Goal: Task Accomplishment & Management: Manage account settings

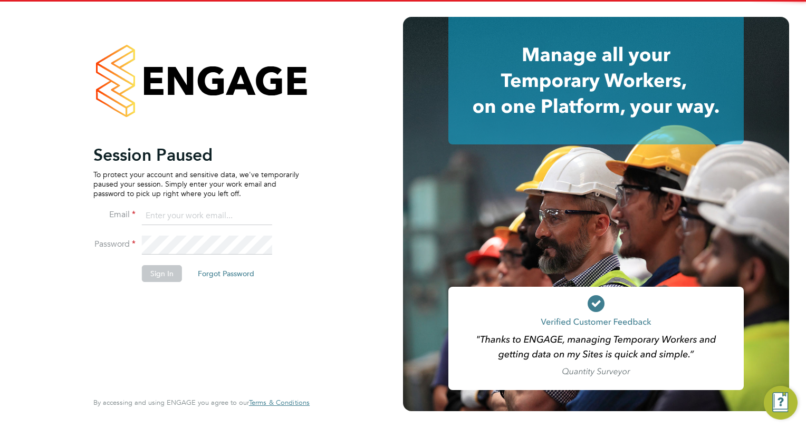
type input "angie.taylor@ganymedesolutions.co.uk"
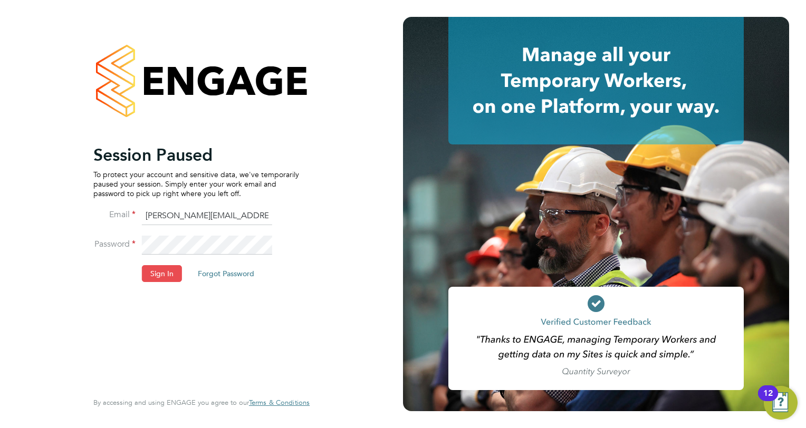
click at [160, 276] on button "Sign In" at bounding box center [162, 273] width 40 height 17
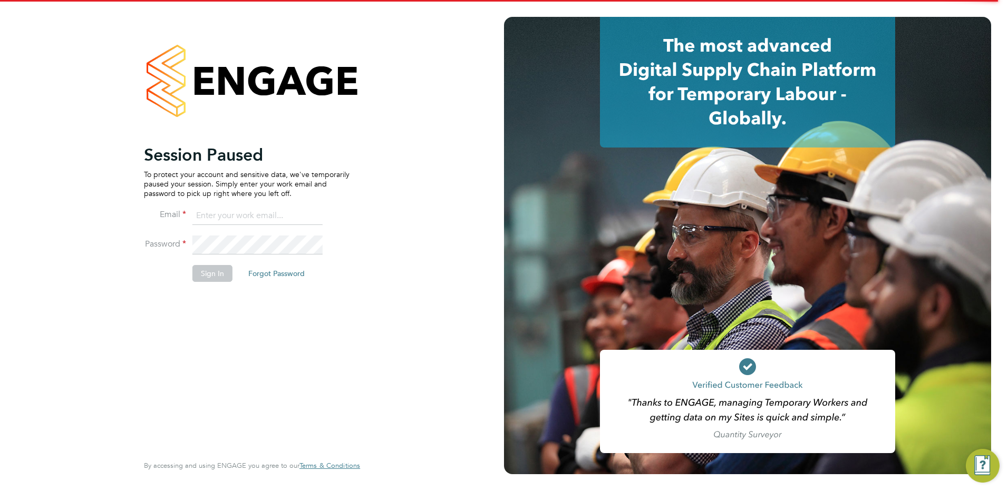
type input "angie.taylor@ganymedesolutions.co.uk"
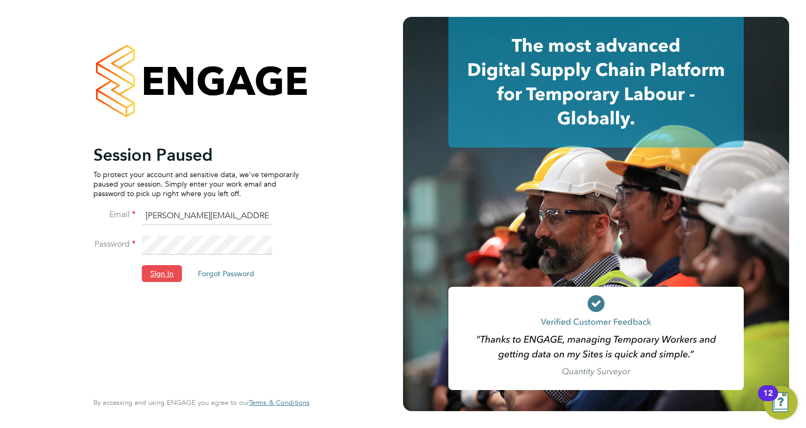
click at [157, 272] on button "Sign In" at bounding box center [162, 273] width 40 height 17
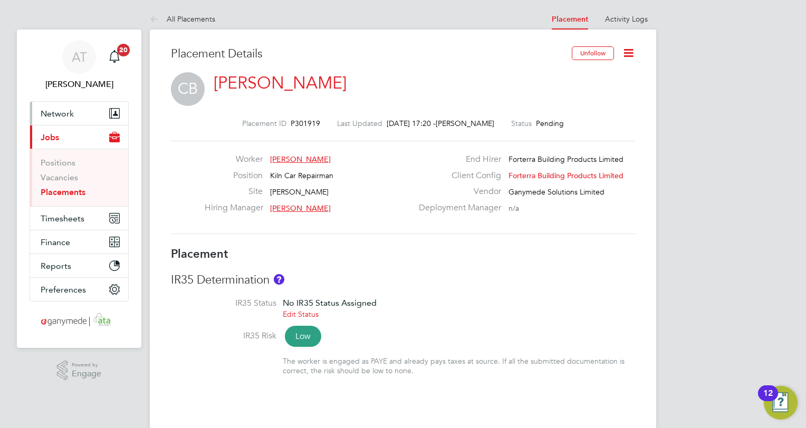
click at [52, 113] on span "Network" at bounding box center [57, 114] width 33 height 10
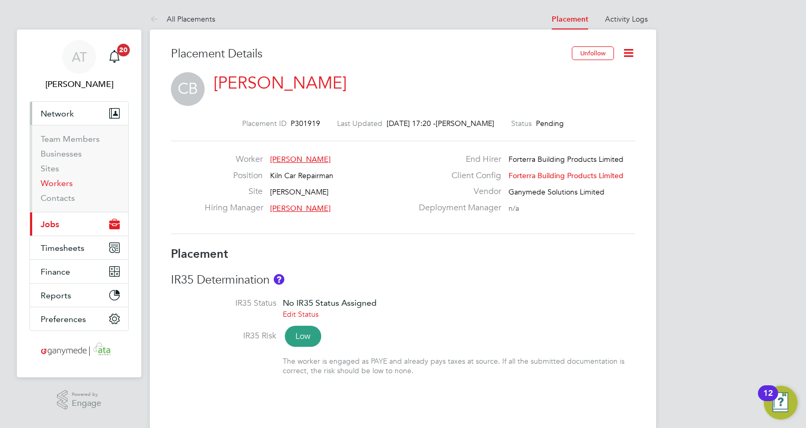
click at [56, 183] on link "Workers" at bounding box center [57, 183] width 32 height 10
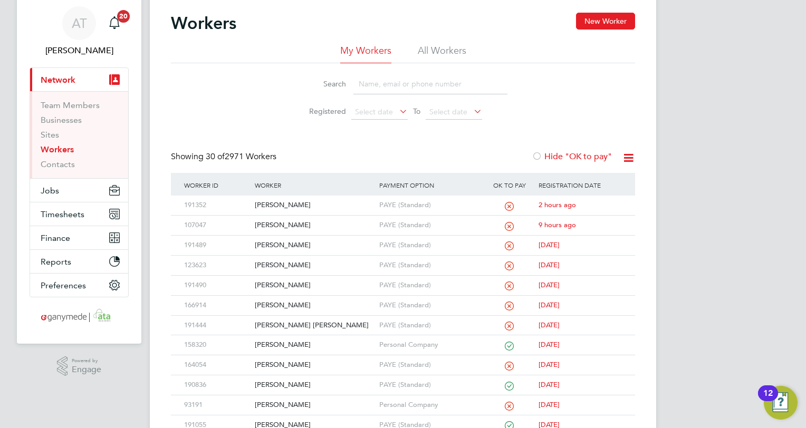
scroll to position [53, 0]
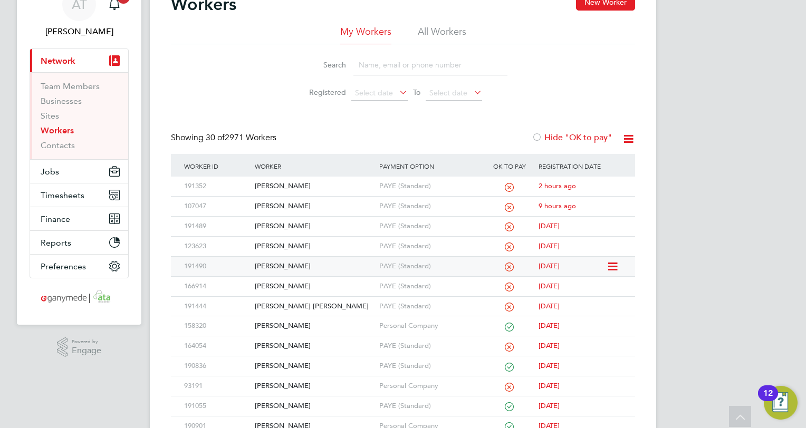
click at [264, 265] on div "Charlie Bentley" at bounding box center [314, 267] width 124 height 20
click at [268, 244] on div "Dale De Zilva" at bounding box center [314, 247] width 124 height 20
click at [274, 221] on div "Kamlesh Morjaria" at bounding box center [314, 227] width 124 height 20
click at [275, 246] on div "Dale De Zilva" at bounding box center [314, 247] width 124 height 20
click at [273, 262] on div "Charlie Bentley" at bounding box center [314, 267] width 124 height 20
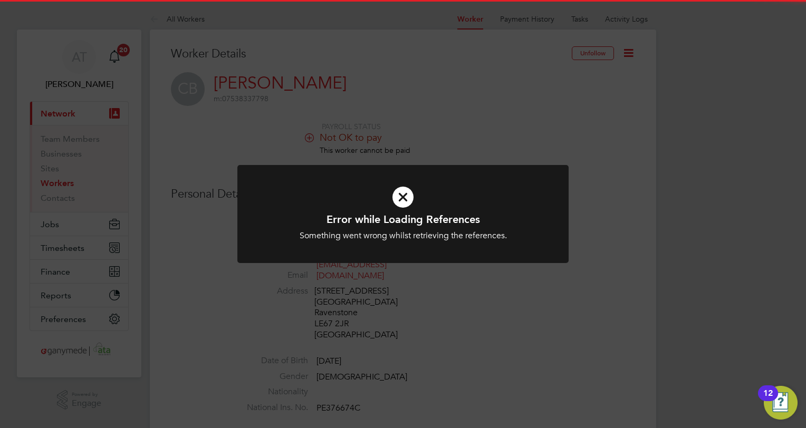
drag, startPoint x: 401, startPoint y: 193, endPoint x: 425, endPoint y: 183, distance: 26.2
click at [403, 195] on icon at bounding box center [403, 197] width 274 height 41
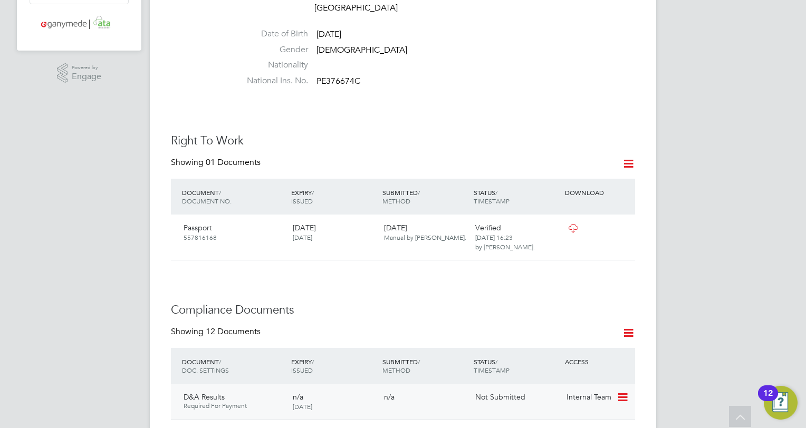
scroll to position [264, 0]
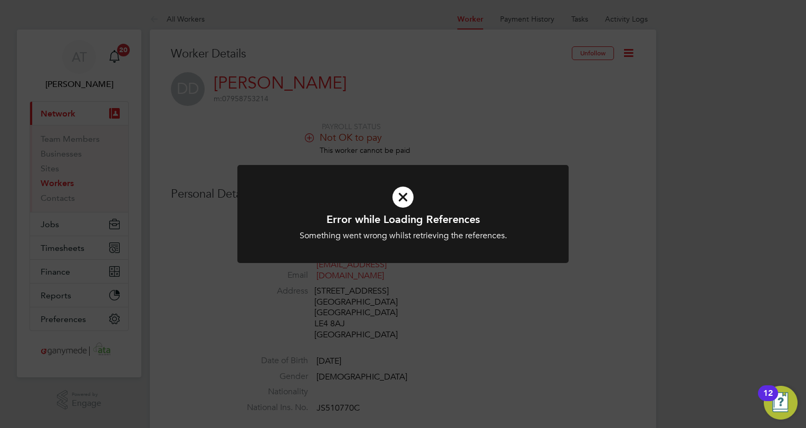
click at [410, 193] on icon at bounding box center [403, 197] width 274 height 41
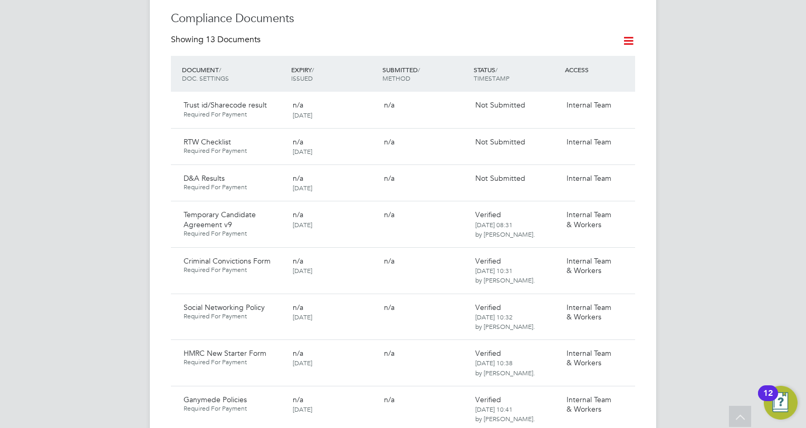
scroll to position [685, 0]
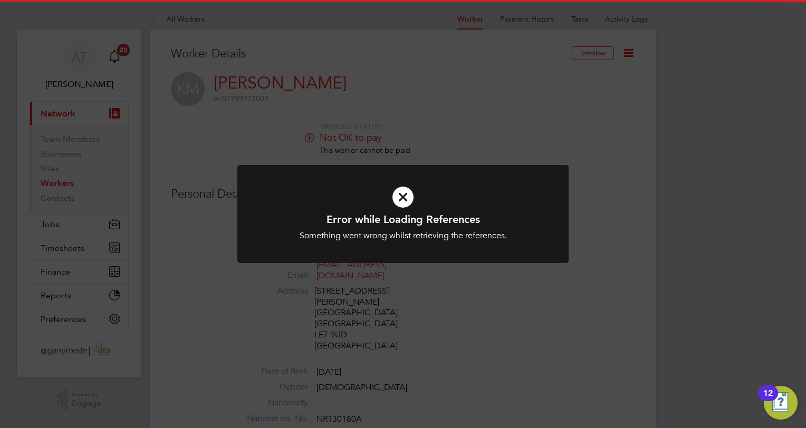
click at [401, 196] on icon at bounding box center [403, 197] width 274 height 41
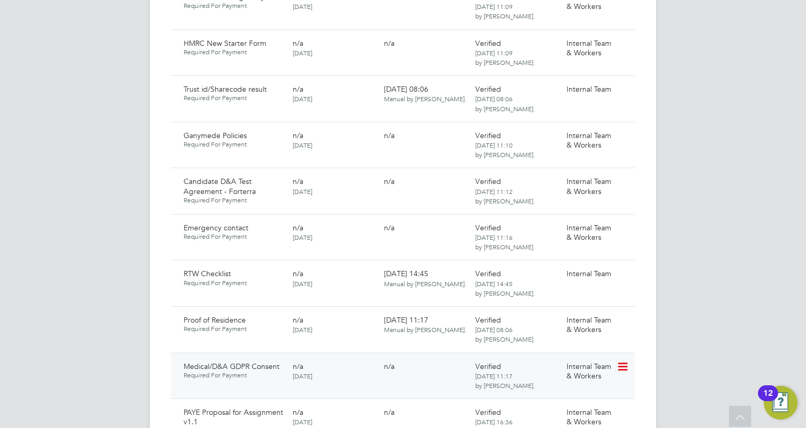
scroll to position [844, 0]
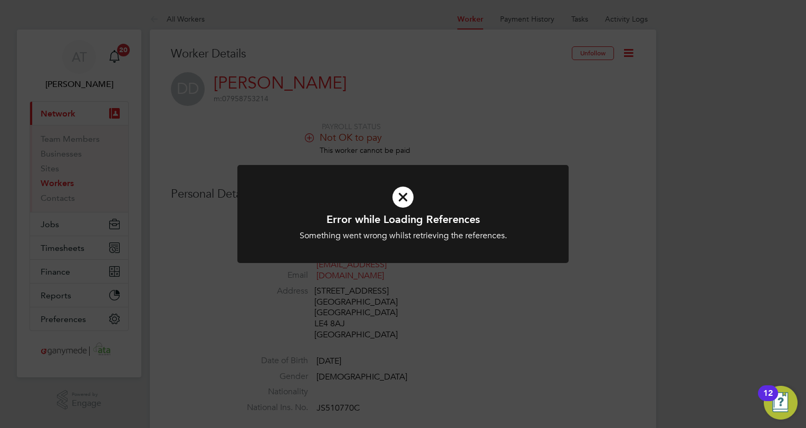
click at [487, 307] on div "Error while Loading References Something went wrong whilst retrieving the refer…" at bounding box center [403, 214] width 806 height 428
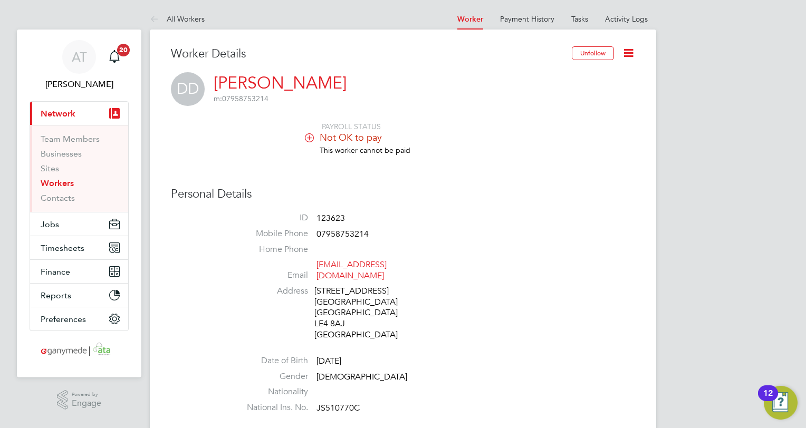
click at [61, 181] on link "Workers" at bounding box center [57, 183] width 33 height 10
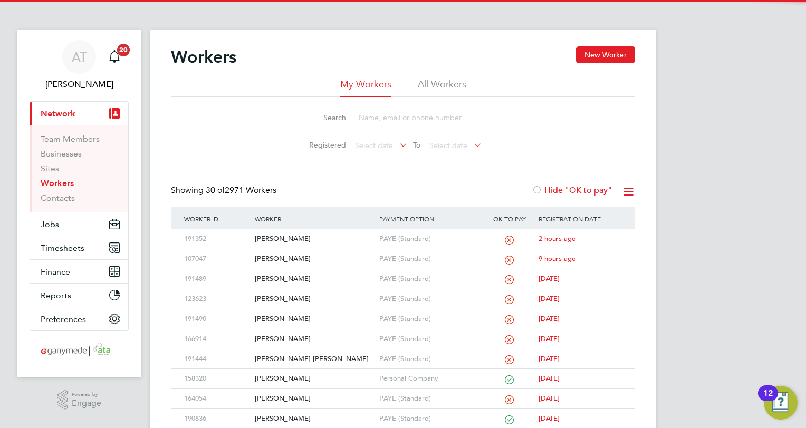
click at [359, 118] on input at bounding box center [430, 118] width 154 height 21
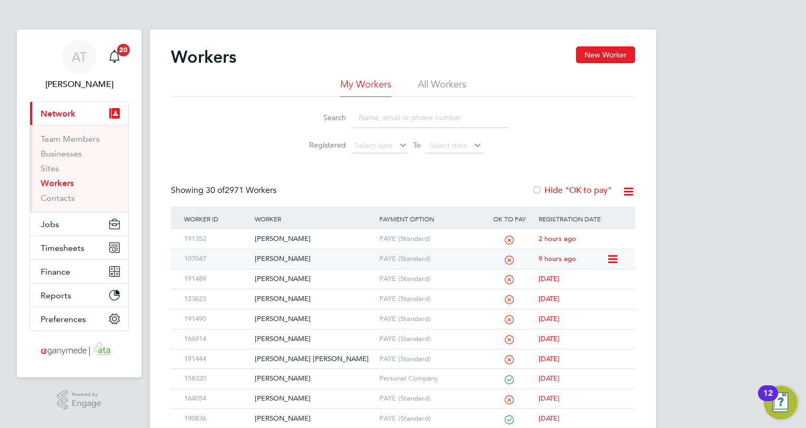
click at [273, 257] on div "[PERSON_NAME]" at bounding box center [314, 259] width 124 height 20
drag, startPoint x: 269, startPoint y: 236, endPoint x: 275, endPoint y: 231, distance: 8.2
click at [269, 236] on div "[PERSON_NAME]" at bounding box center [314, 239] width 124 height 20
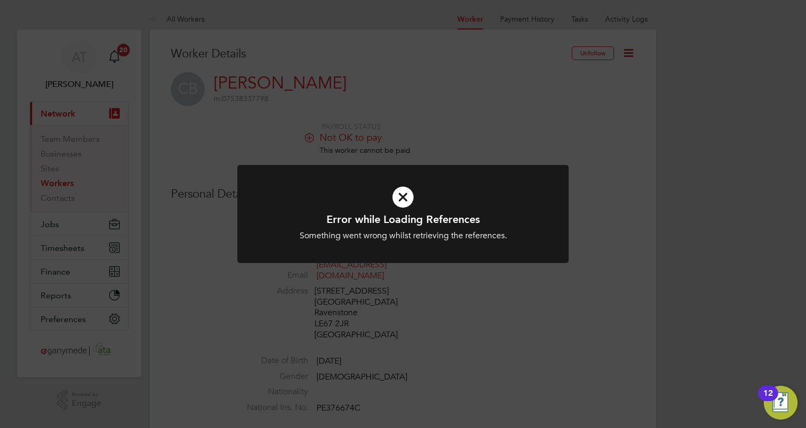
click at [400, 197] on icon at bounding box center [403, 197] width 274 height 41
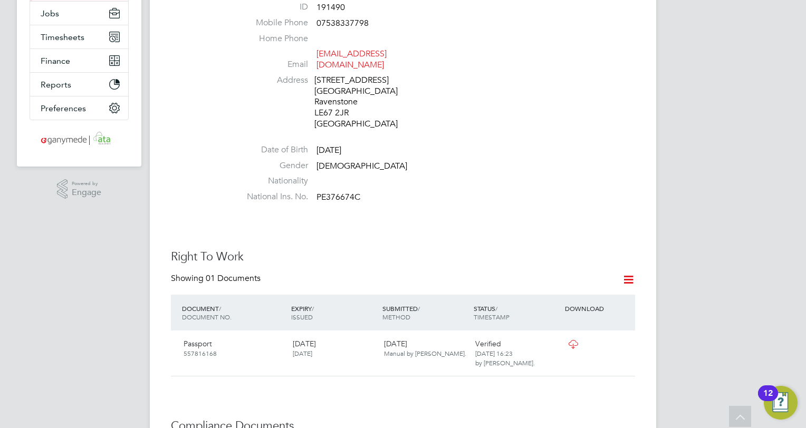
scroll to position [53, 0]
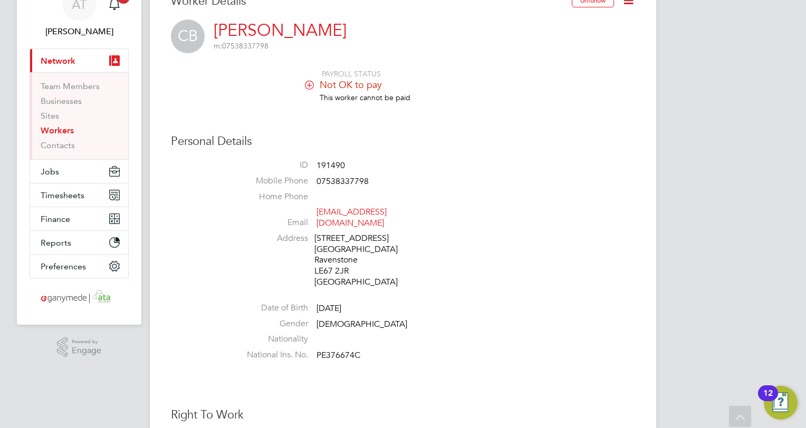
click at [51, 131] on link "Workers" at bounding box center [57, 130] width 33 height 10
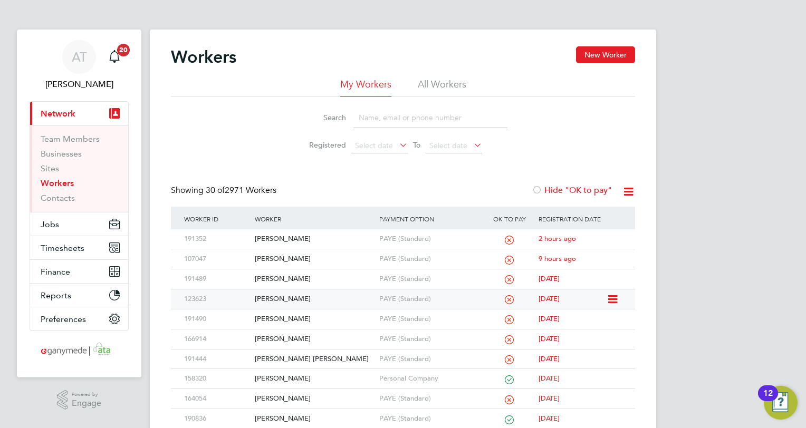
click at [270, 297] on div "[PERSON_NAME]" at bounding box center [314, 299] width 124 height 20
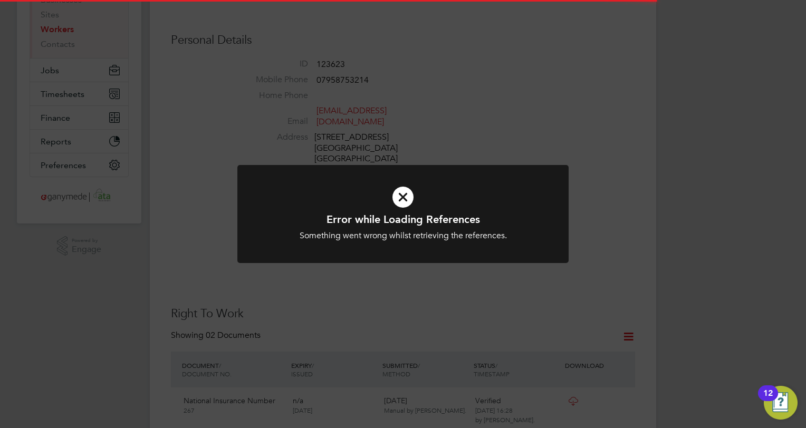
scroll to position [158, 0]
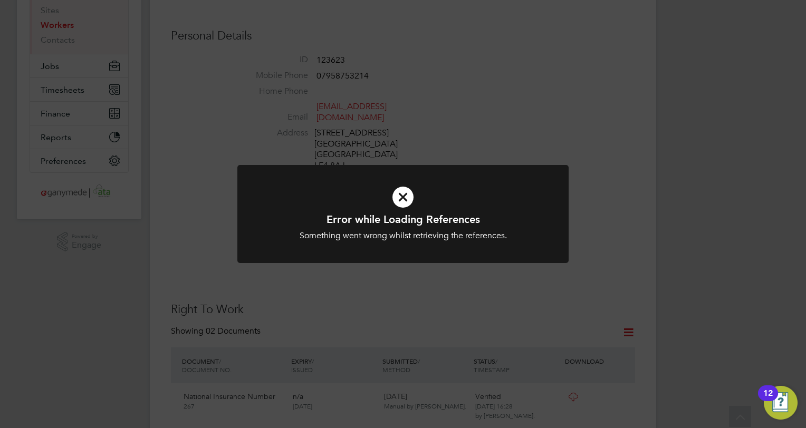
drag, startPoint x: 402, startPoint y: 198, endPoint x: 420, endPoint y: 167, distance: 36.4
click at [402, 198] on icon at bounding box center [403, 197] width 274 height 41
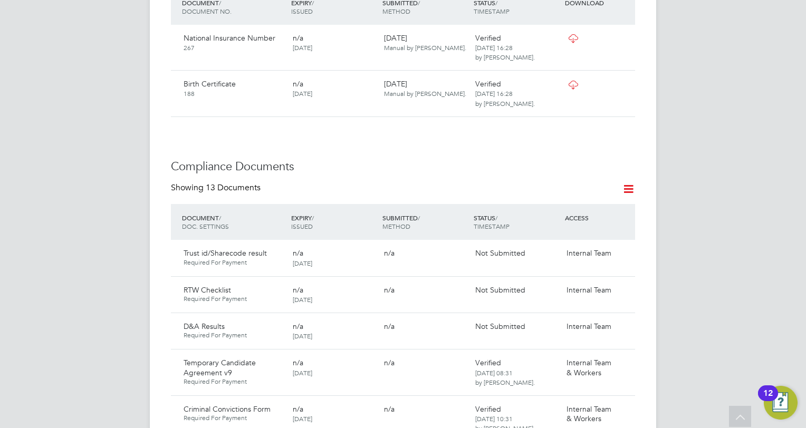
scroll to position [527, 0]
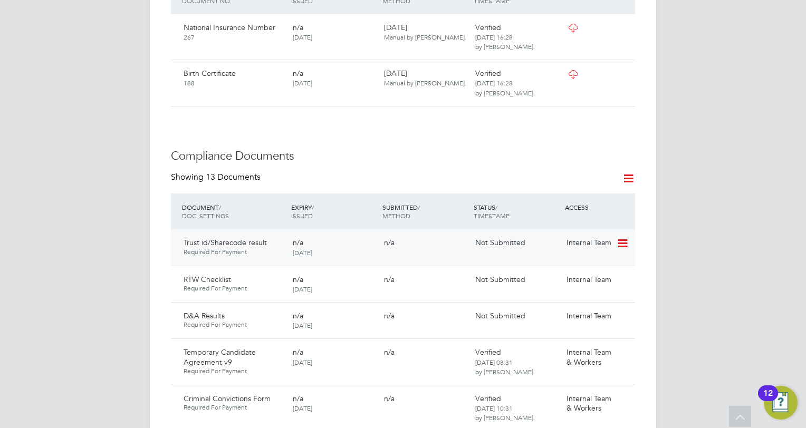
click at [621, 245] on icon at bounding box center [621, 243] width 11 height 13
drag, startPoint x: 592, startPoint y: 282, endPoint x: 519, endPoint y: 258, distance: 76.7
click at [591, 282] on li "Submit Document" at bounding box center [590, 283] width 74 height 15
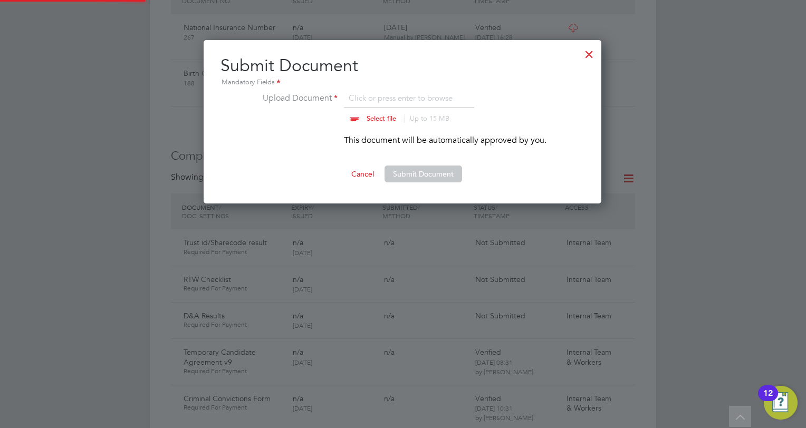
scroll to position [163, 399]
click at [588, 56] on div at bounding box center [588, 51] width 19 height 19
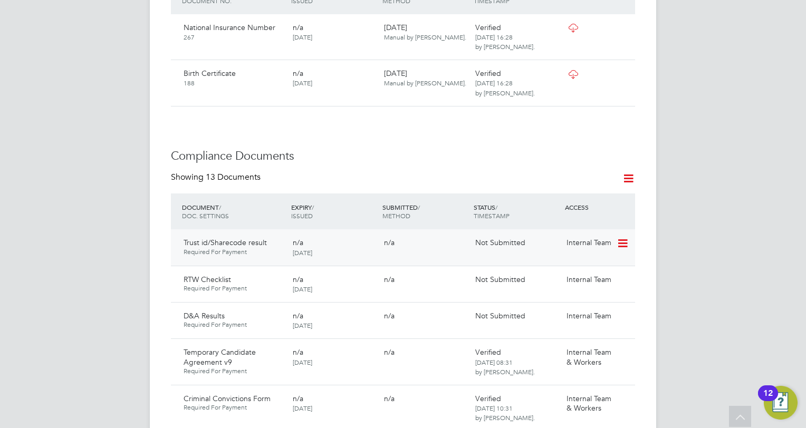
click at [622, 243] on icon at bounding box center [621, 243] width 11 height 13
drag, startPoint x: 578, startPoint y: 284, endPoint x: 570, endPoint y: 278, distance: 9.1
click at [577, 284] on li "Submit Document" at bounding box center [590, 283] width 74 height 15
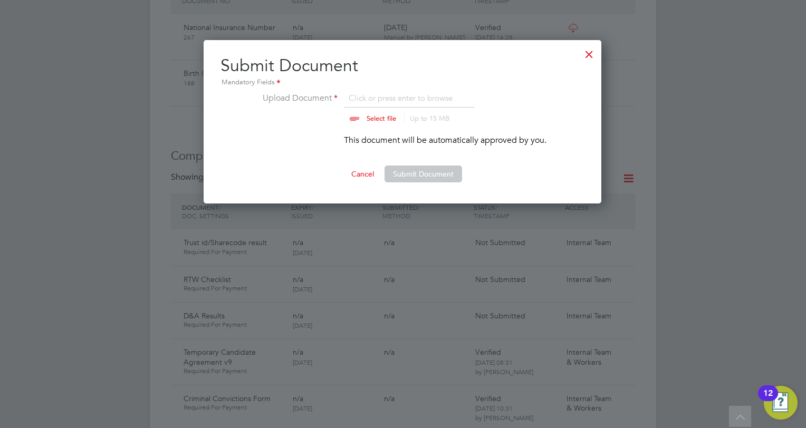
click at [386, 117] on input "file" at bounding box center [391, 108] width 166 height 32
click at [425, 173] on button "Submit Document" at bounding box center [423, 174] width 78 height 17
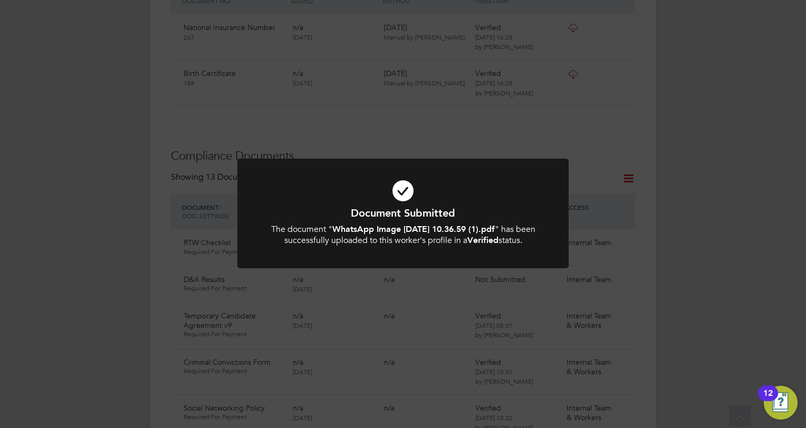
click at [138, 139] on div "Document Submitted The document " WhatsApp Image 2025-08-26 at 10.36.59 (1).pdf…" at bounding box center [403, 214] width 806 height 428
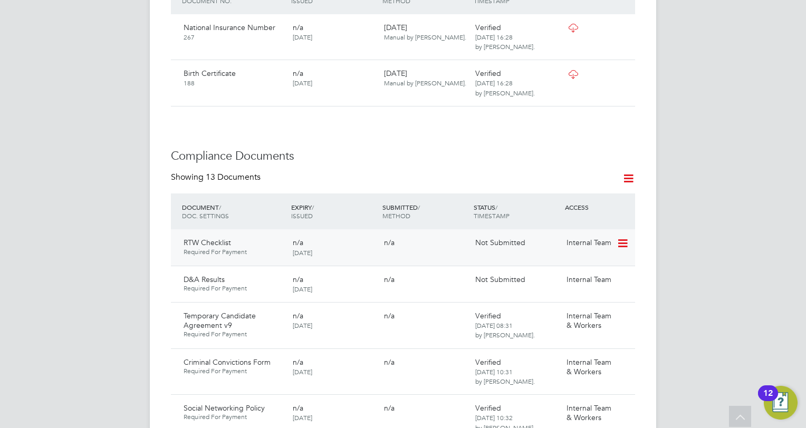
click at [621, 245] on icon at bounding box center [621, 243] width 11 height 13
click at [580, 284] on li "Submit Document" at bounding box center [590, 283] width 74 height 15
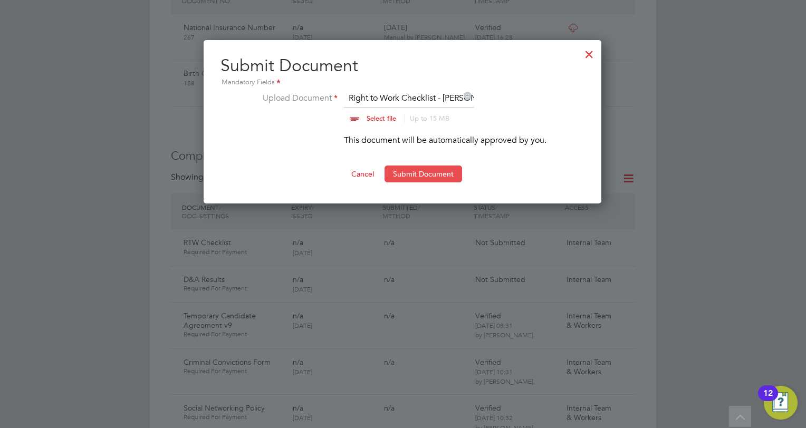
click at [419, 166] on button "Submit Document" at bounding box center [423, 174] width 78 height 17
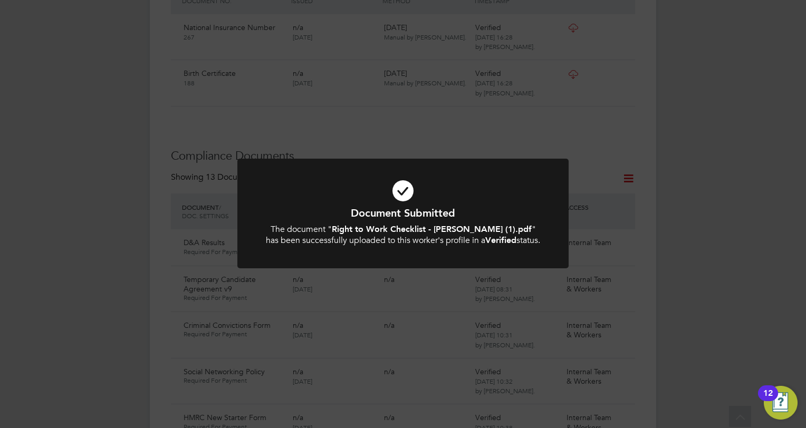
click at [134, 184] on div "Document Submitted The document " Right to Work Checklist - Dale De Zilva (1).p…" at bounding box center [403, 214] width 806 height 428
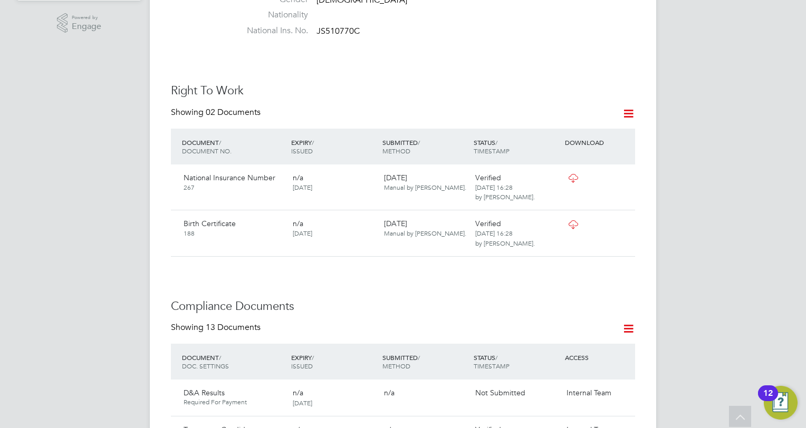
scroll to position [264, 0]
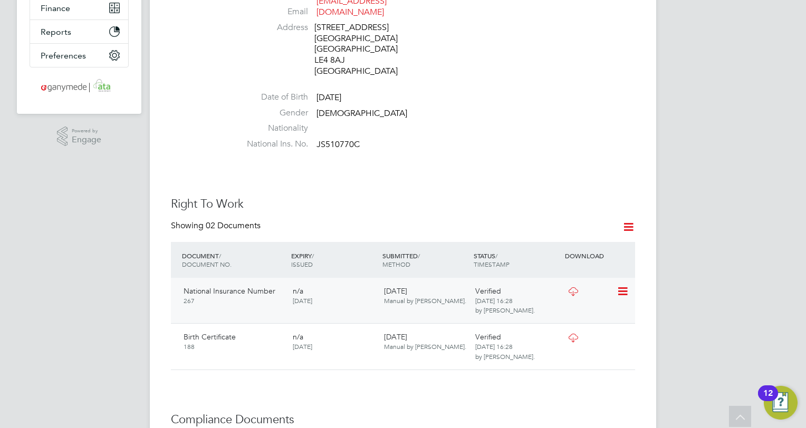
click at [621, 294] on icon at bounding box center [621, 291] width 11 height 13
click at [569, 367] on li "View Details" at bounding box center [589, 367] width 78 height 15
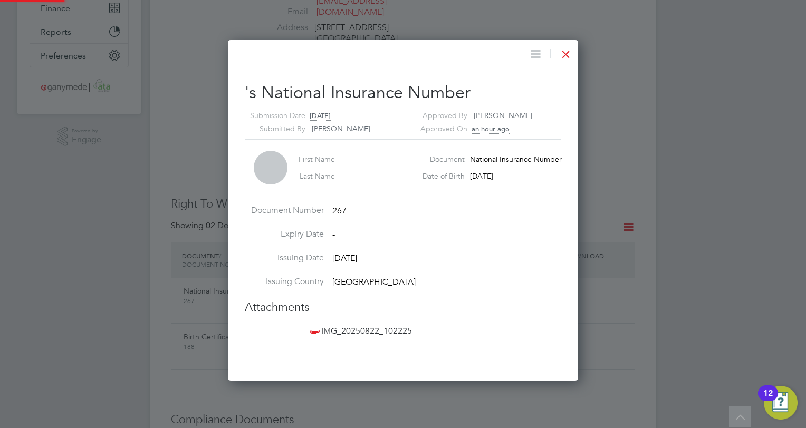
scroll to position [341, 351]
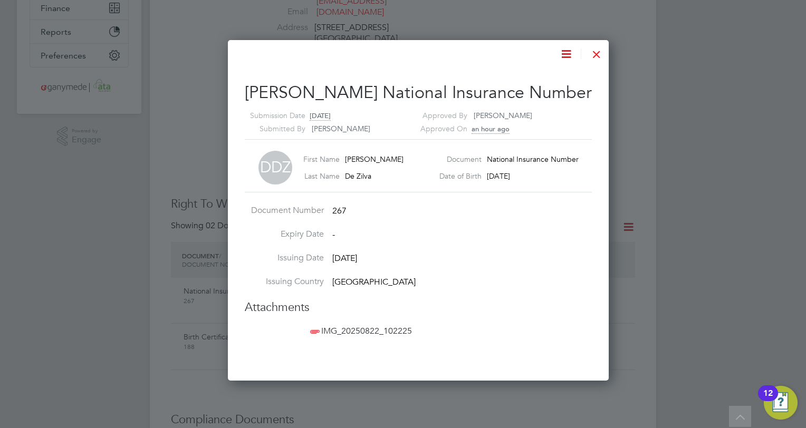
click at [358, 333] on span "IMG_20250822_102225" at bounding box center [360, 331] width 104 height 11
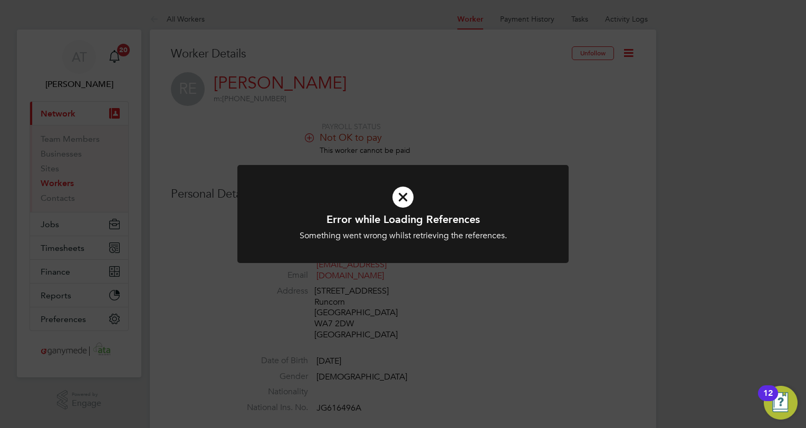
click at [403, 192] on icon at bounding box center [403, 197] width 274 height 41
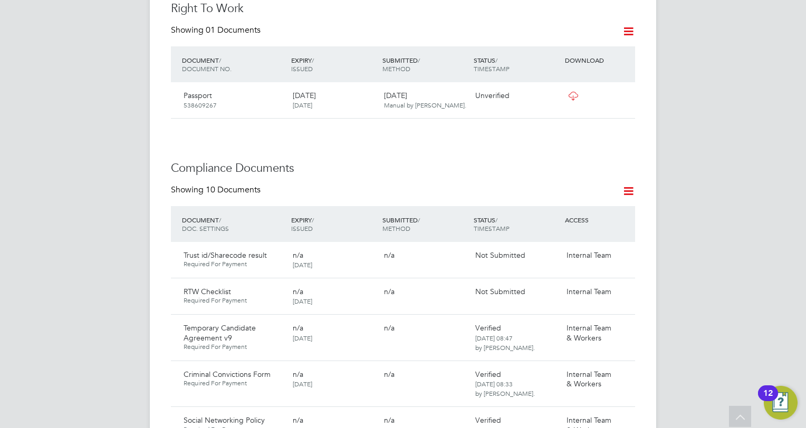
scroll to position [475, 0]
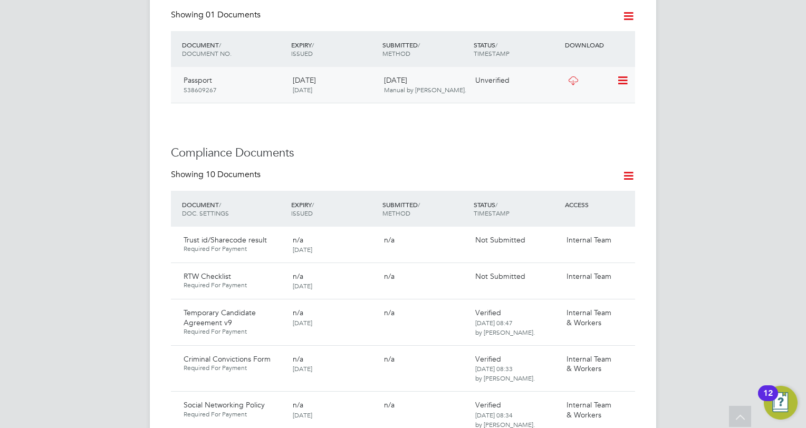
click at [620, 74] on icon at bounding box center [621, 80] width 11 height 13
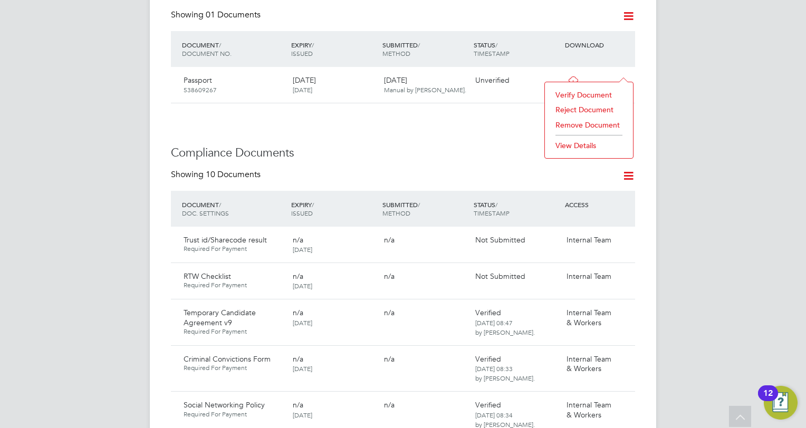
click at [560, 94] on li "Verify Document" at bounding box center [589, 95] width 78 height 15
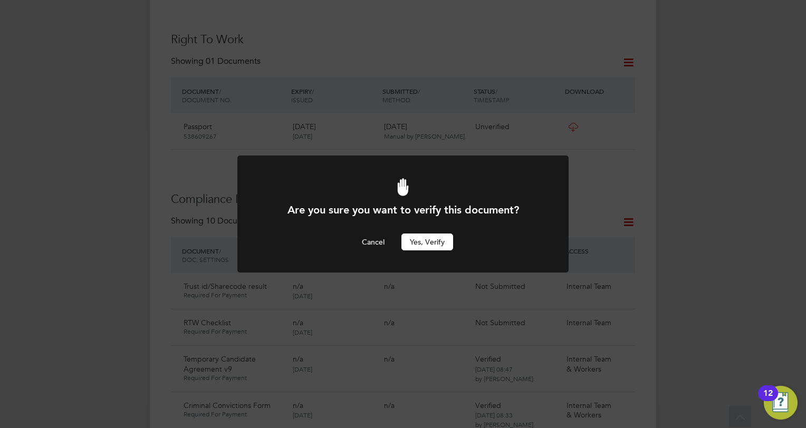
scroll to position [0, 0]
drag, startPoint x: 422, startPoint y: 238, endPoint x: 192, endPoint y: 154, distance: 244.9
click at [422, 238] on button "Yes, verify" at bounding box center [427, 242] width 52 height 17
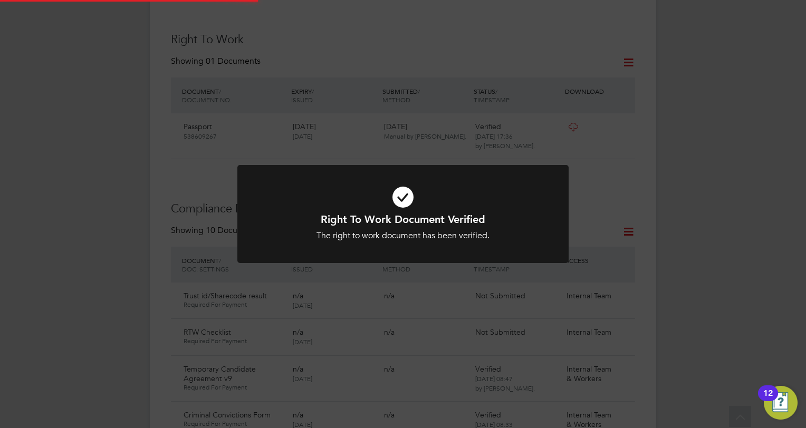
click at [98, 146] on div "Right To Work Document Verified The right to work document has been verified. C…" at bounding box center [403, 214] width 806 height 428
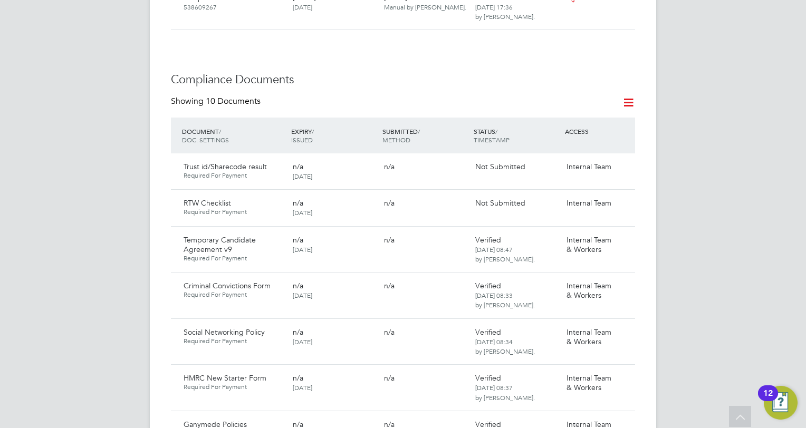
scroll to position [586, 0]
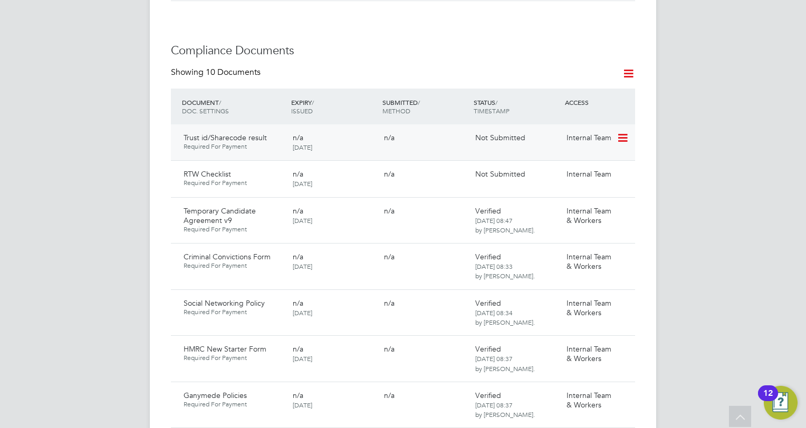
click at [624, 132] on icon at bounding box center [621, 138] width 11 height 13
click at [563, 166] on li "Submit Document" at bounding box center [590, 167] width 74 height 15
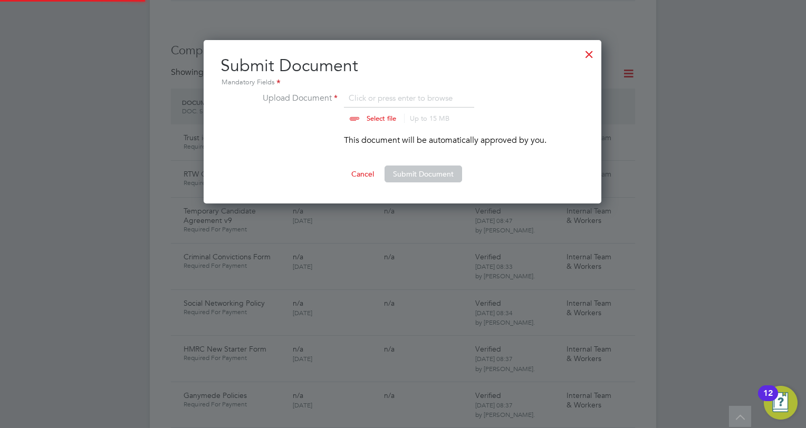
scroll to position [163, 399]
click at [384, 115] on input "file" at bounding box center [391, 108] width 166 height 32
type input "C:\fakepath\TRUST ID [PERSON_NAME] [PERSON_NAME].pdf"
click at [394, 171] on button "Submit Document" at bounding box center [423, 174] width 78 height 17
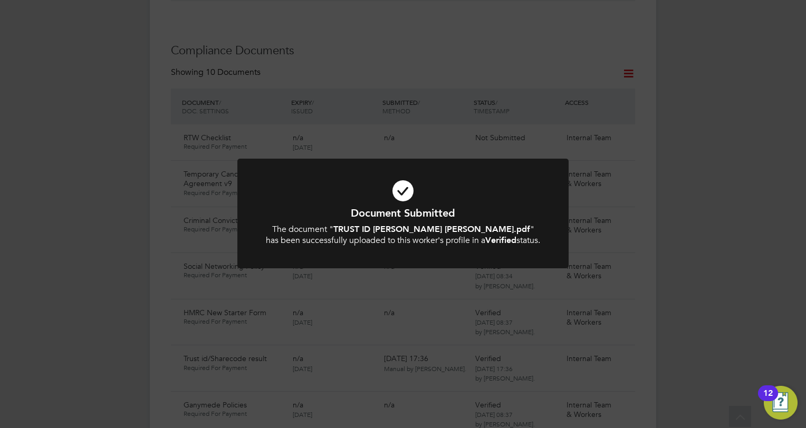
click at [123, 127] on div "Document Submitted The document " TRUST ID Robert James Evans.pdf " has been su…" at bounding box center [403, 214] width 806 height 428
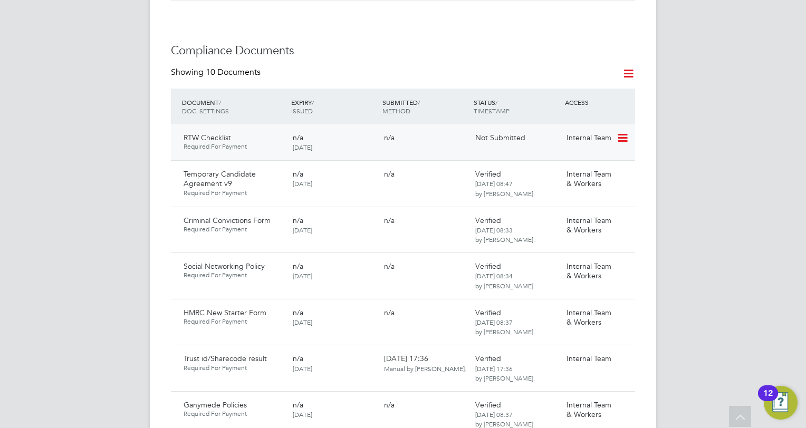
click at [624, 132] on icon at bounding box center [621, 138] width 11 height 13
click at [576, 164] on li "Submit Document" at bounding box center [590, 167] width 74 height 15
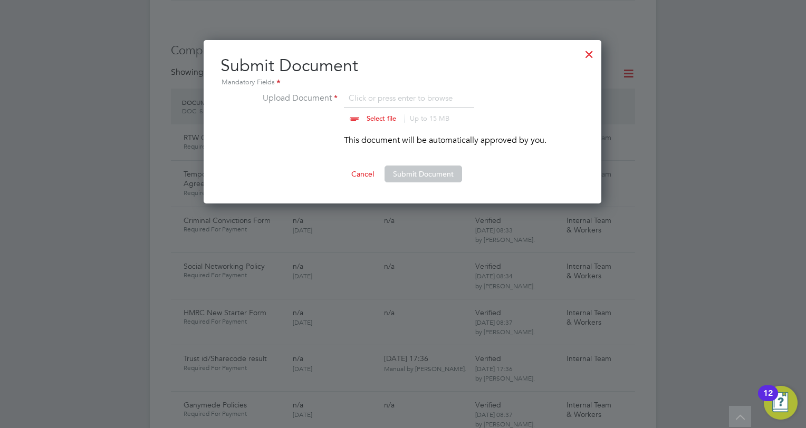
click at [375, 118] on input "file" at bounding box center [391, 108] width 166 height 32
type input "C:\fakepath\Right to Work Checklist - IDSP - v2 (002) - rob evans.pdf"
click at [439, 176] on button "Submit Document" at bounding box center [423, 174] width 78 height 17
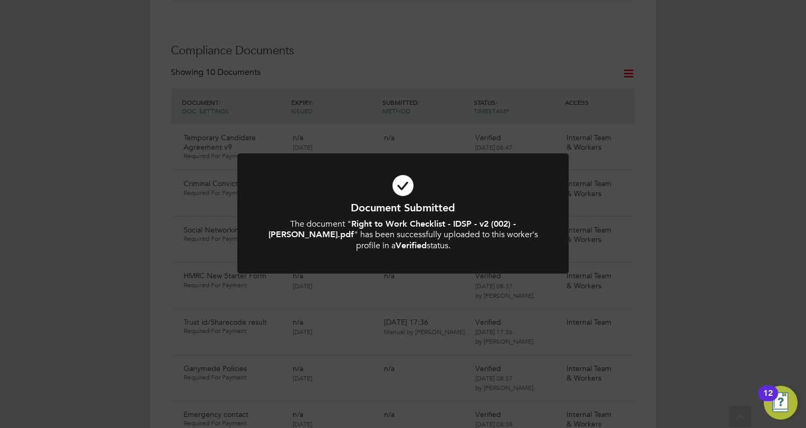
click at [116, 119] on div "Document Submitted The document " Right to Work Checklist - IDSP - v2 (002) - r…" at bounding box center [403, 214] width 806 height 428
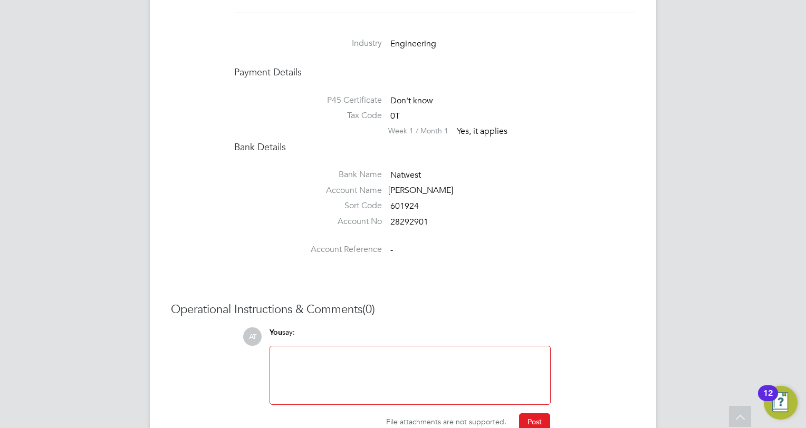
scroll to position [1361, 0]
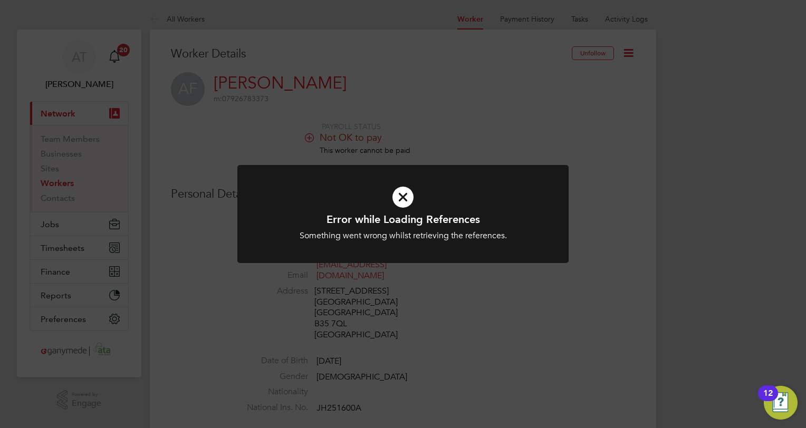
click at [402, 192] on icon at bounding box center [403, 197] width 274 height 41
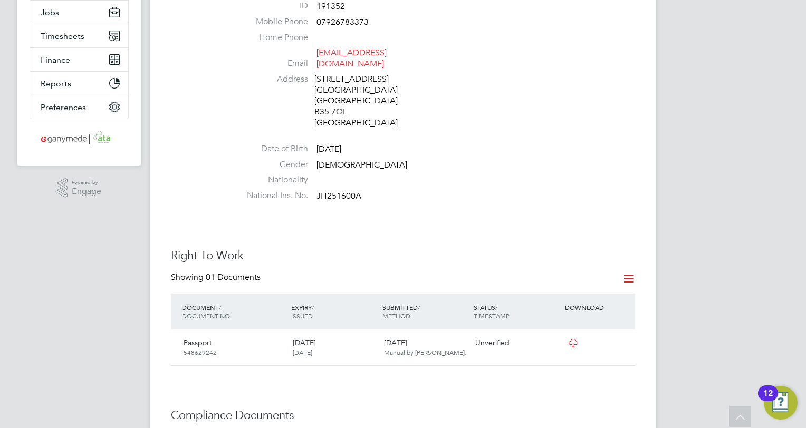
scroll to position [211, 0]
drag, startPoint x: 427, startPoint y: 56, endPoint x: 317, endPoint y: 58, distance: 109.7
click at [317, 58] on li "Email [EMAIL_ADDRESS][DOMAIN_NAME]" at bounding box center [434, 62] width 401 height 26
copy link "[EMAIL_ADDRESS][DOMAIN_NAME]"
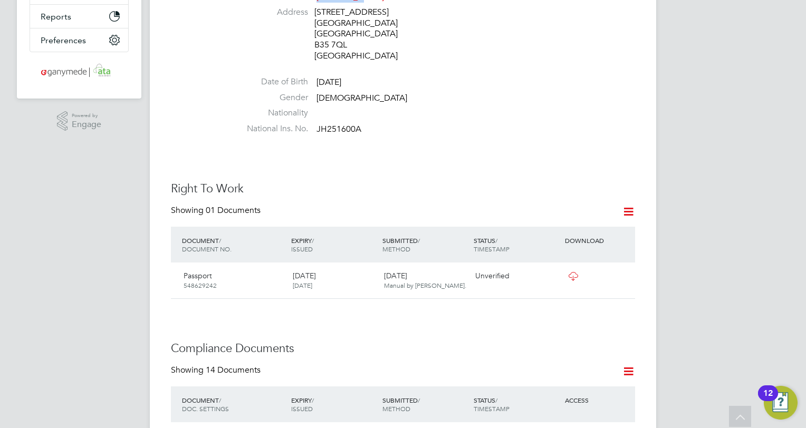
scroll to position [527, 0]
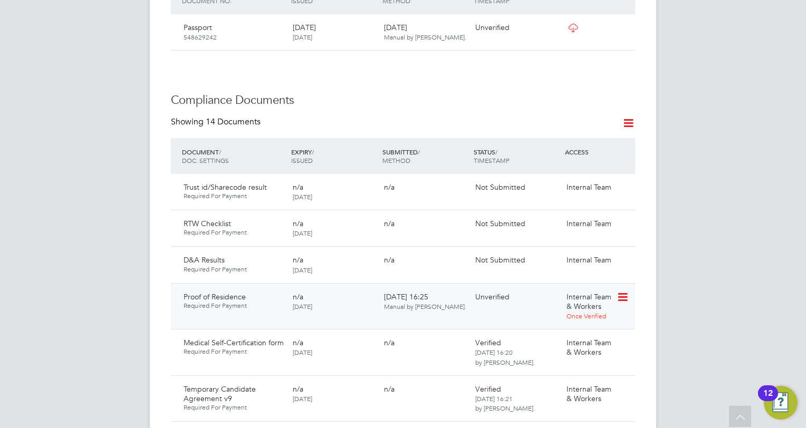
click at [626, 291] on icon at bounding box center [621, 297] width 11 height 13
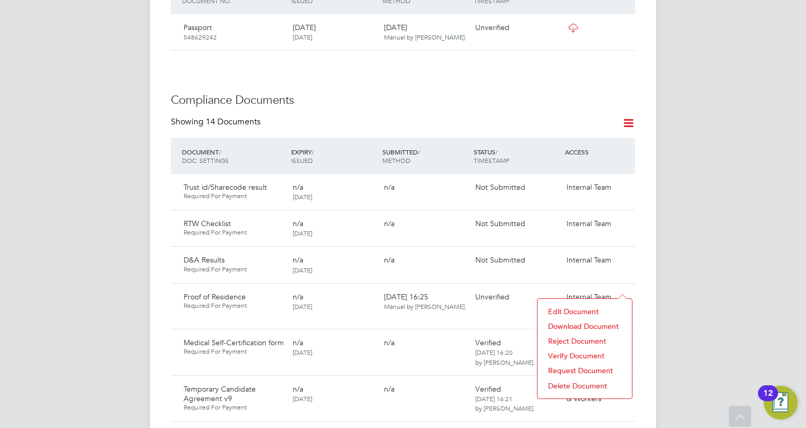
click at [561, 326] on li "Download Document" at bounding box center [585, 326] width 84 height 15
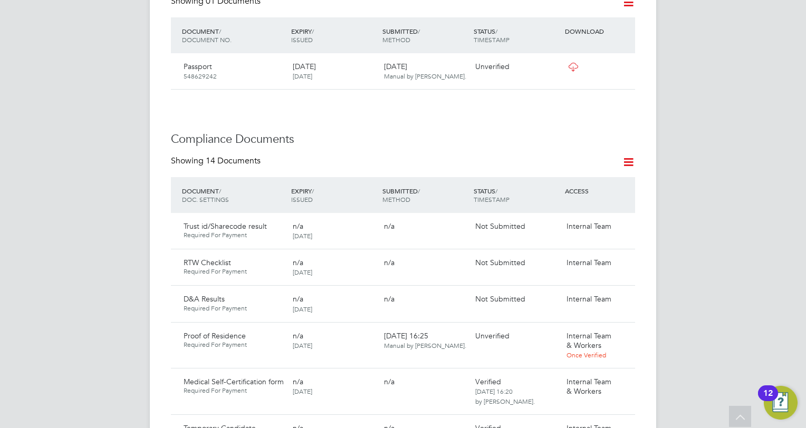
scroll to position [580, 0]
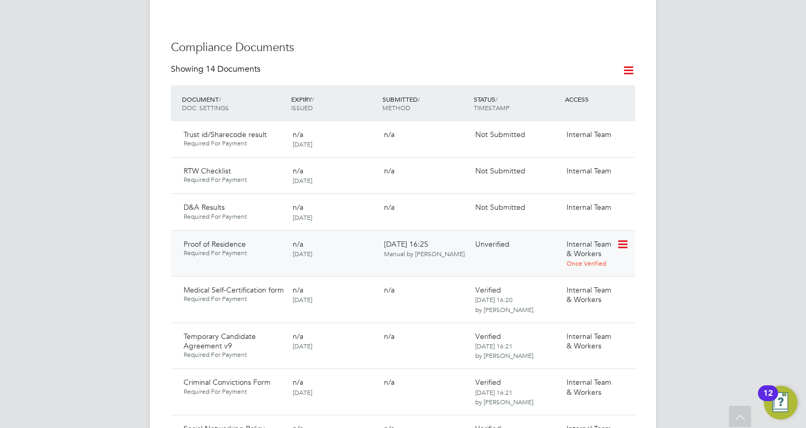
click at [620, 238] on icon at bounding box center [621, 244] width 11 height 13
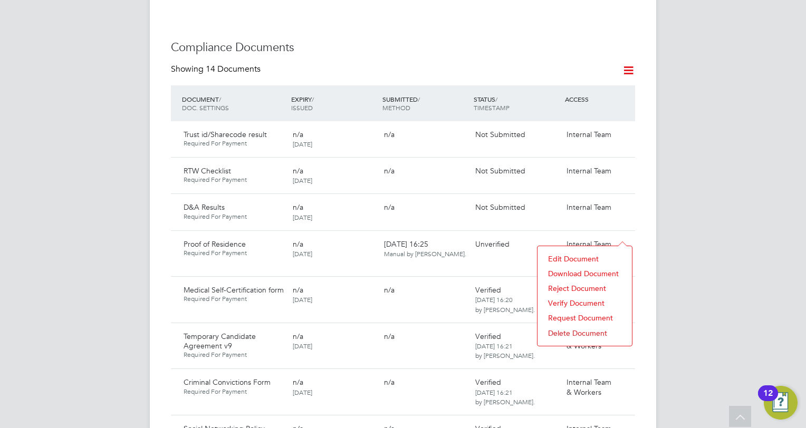
click at [566, 303] on li "Verify Document" at bounding box center [585, 303] width 84 height 15
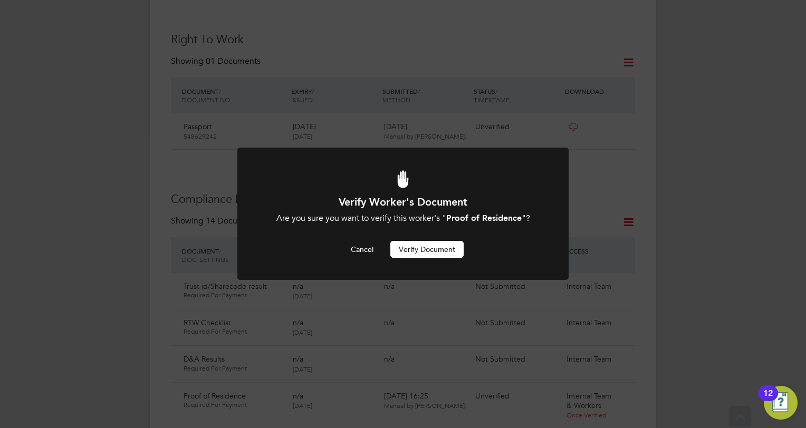
scroll to position [0, 0]
click at [427, 247] on button "Verify Document" at bounding box center [426, 249] width 73 height 17
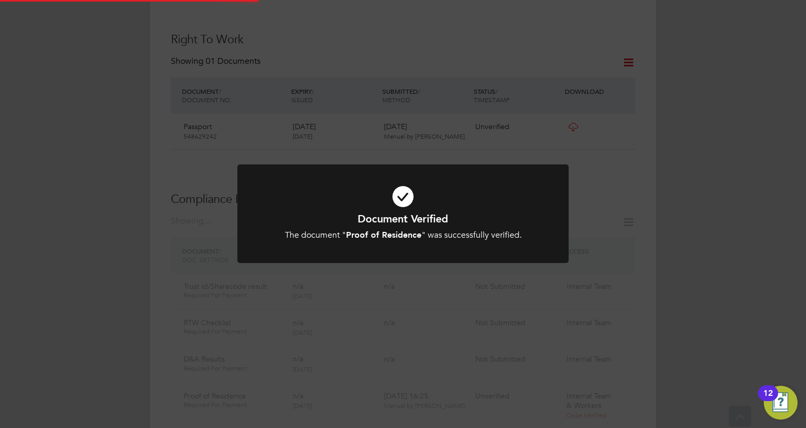
click at [121, 202] on div "Document Verified The document " Proof of Residence " was successfully verified…" at bounding box center [403, 214] width 806 height 428
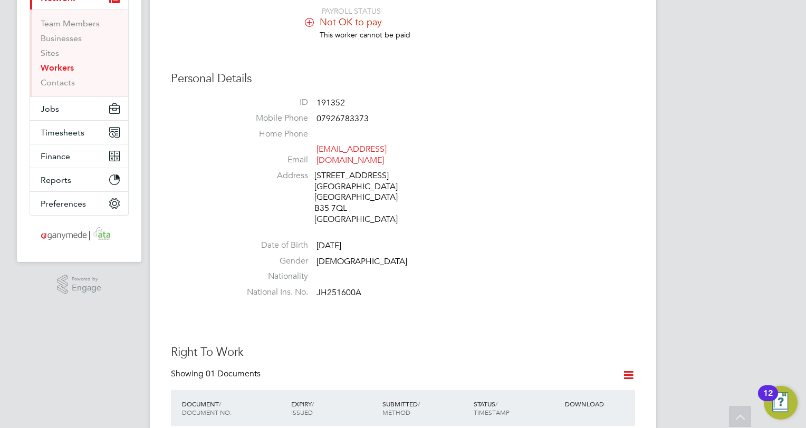
scroll to position [6, 0]
